Goal: Transaction & Acquisition: Purchase product/service

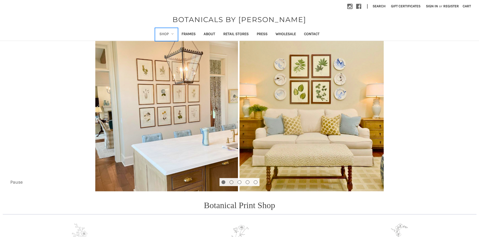
click at [168, 36] on link "Shop" at bounding box center [166, 34] width 22 height 12
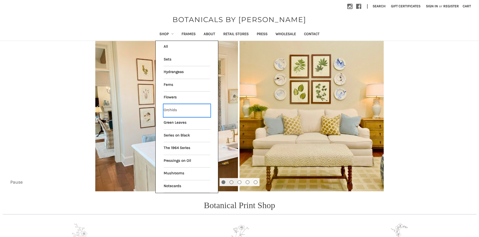
click at [172, 110] on link "Orchids" at bounding box center [187, 111] width 46 height 13
